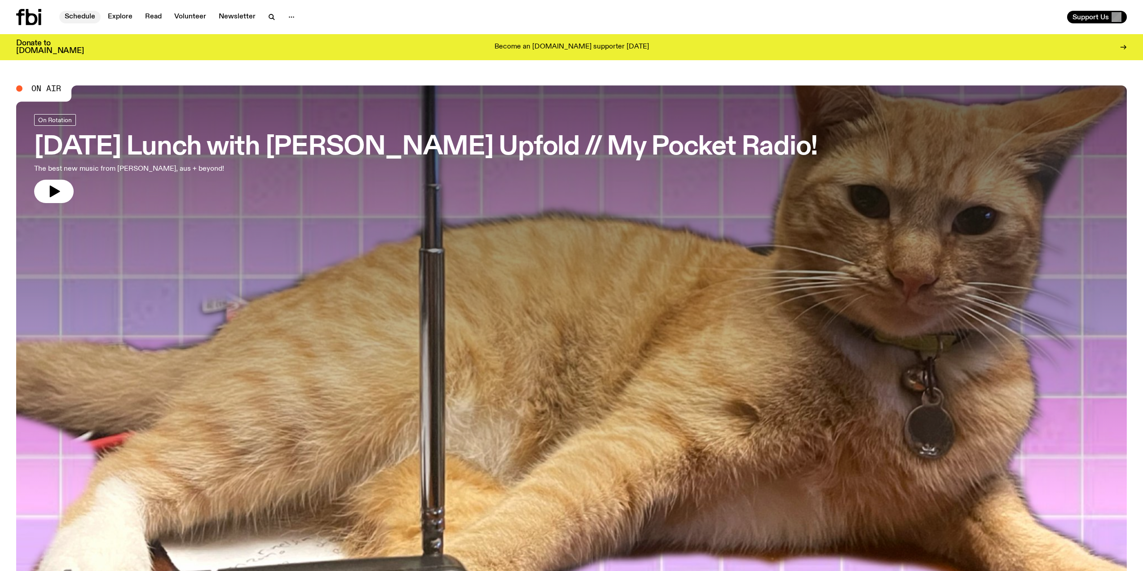
click at [85, 18] on link "Schedule" at bounding box center [79, 17] width 41 height 13
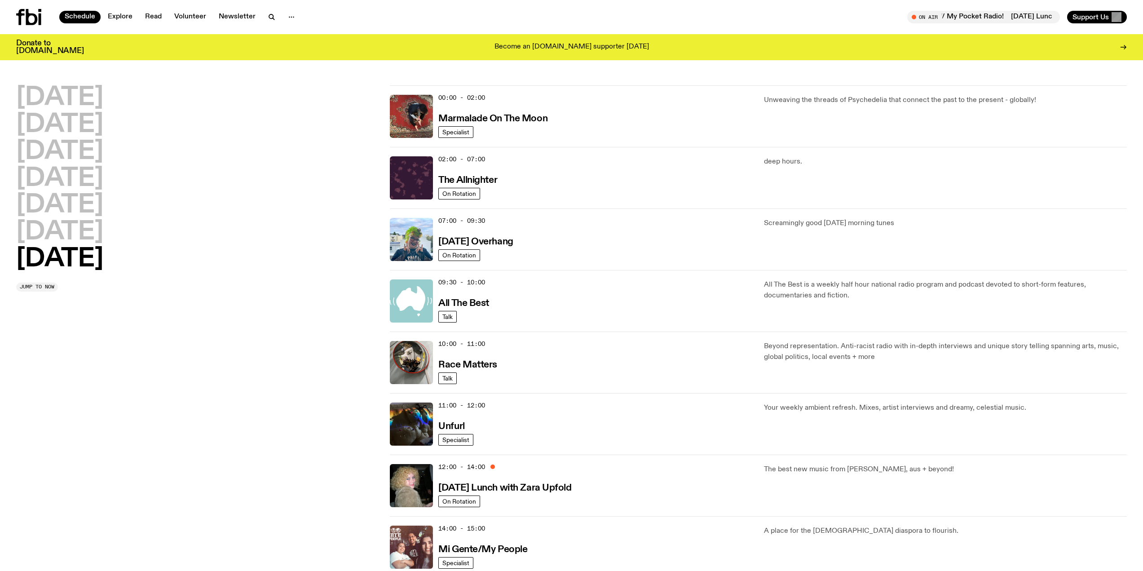
click at [29, 21] on icon at bounding box center [28, 17] width 25 height 16
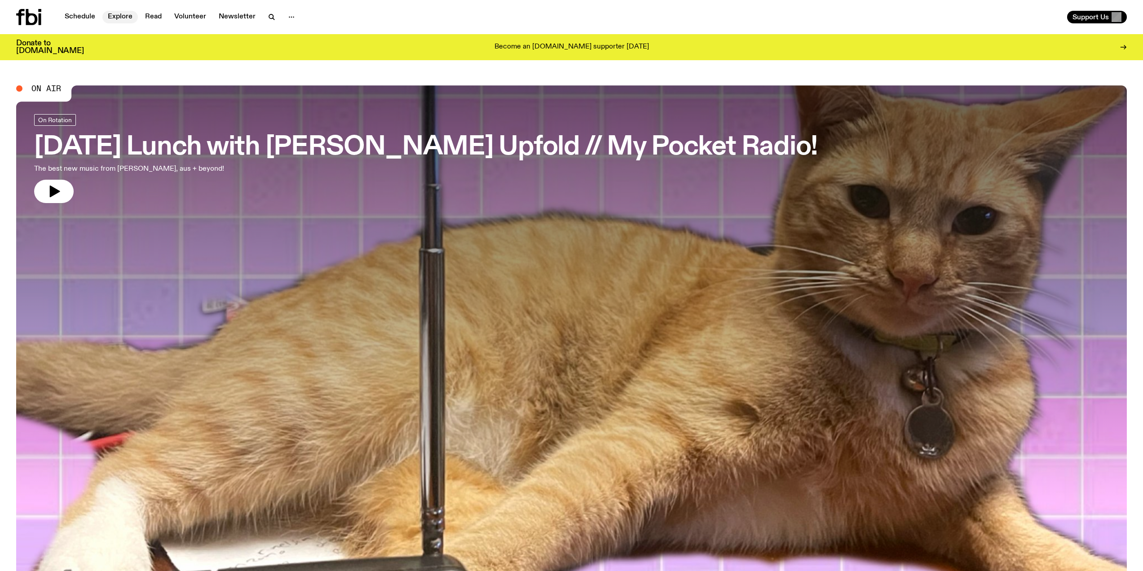
click at [127, 15] on link "Explore" at bounding box center [119, 17] width 35 height 13
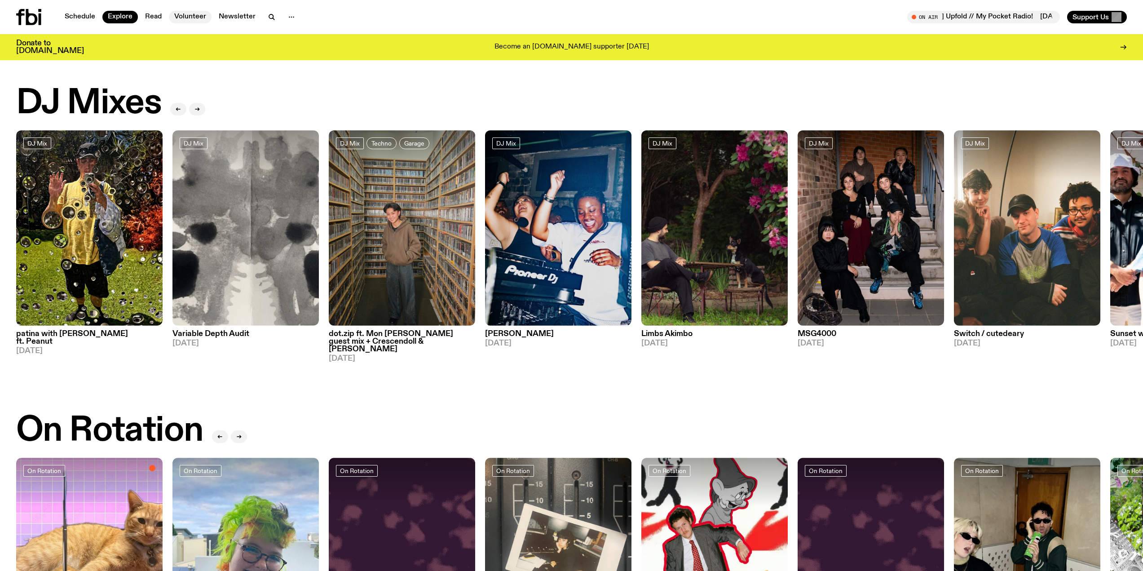
click at [176, 13] on link "Volunteer" at bounding box center [190, 17] width 43 height 13
